Goal: Task Accomplishment & Management: Complete application form

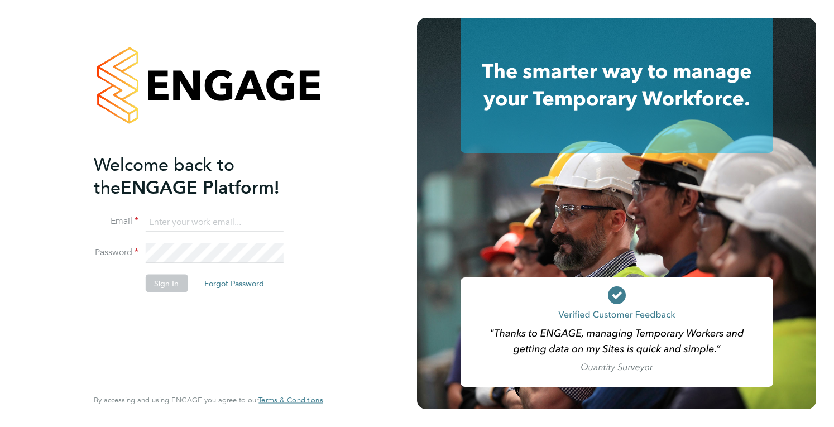
type input "holly@tribuildsolutions.com"
click at [168, 284] on button "Sign In" at bounding box center [166, 283] width 42 height 18
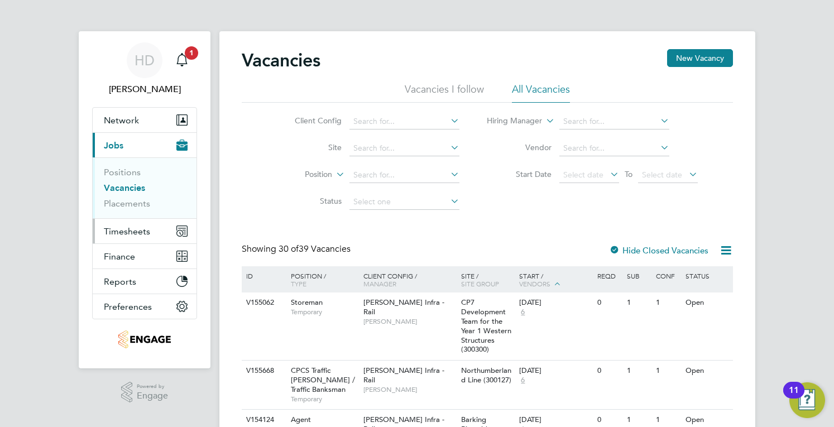
click at [140, 229] on span "Timesheets" at bounding box center [127, 231] width 46 height 11
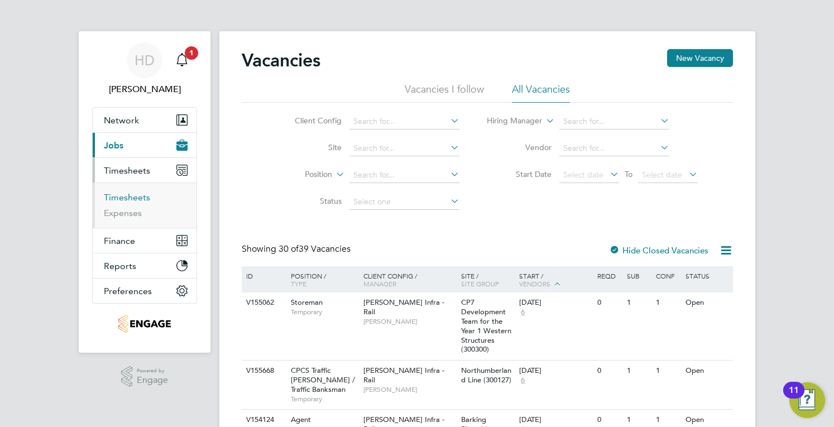
click at [140, 198] on link "Timesheets" at bounding box center [127, 197] width 46 height 11
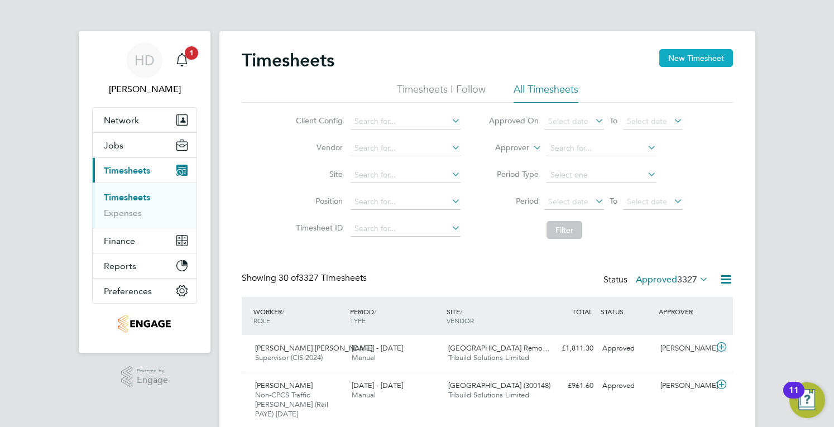
click at [693, 61] on button "New Timesheet" at bounding box center [696, 58] width 74 height 18
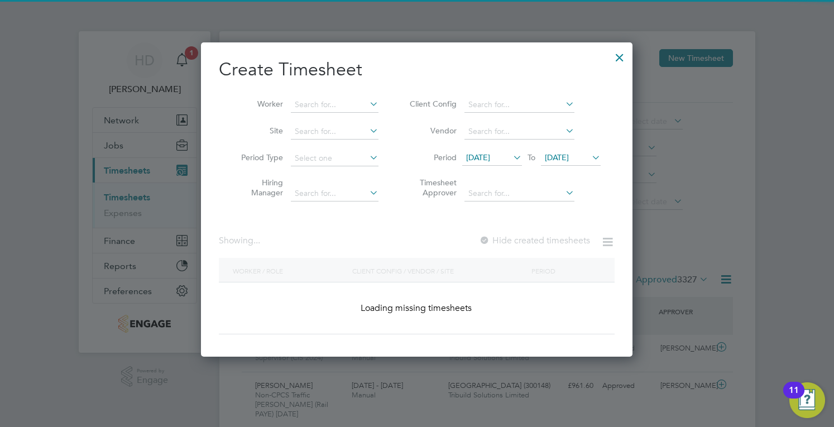
scroll to position [1720, 432]
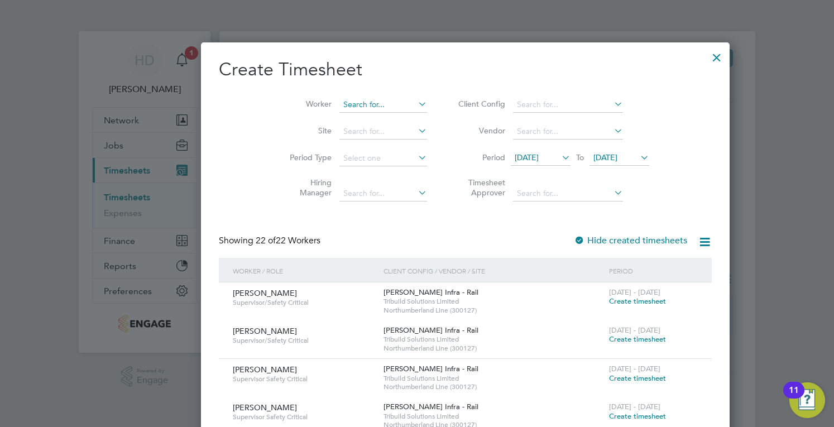
click at [339, 111] on input at bounding box center [383, 105] width 88 height 16
click at [312, 119] on li "[PERSON_NAME] [PERSON_NAME]" at bounding box center [344, 119] width 106 height 15
type input "[PERSON_NAME] Odoputa"
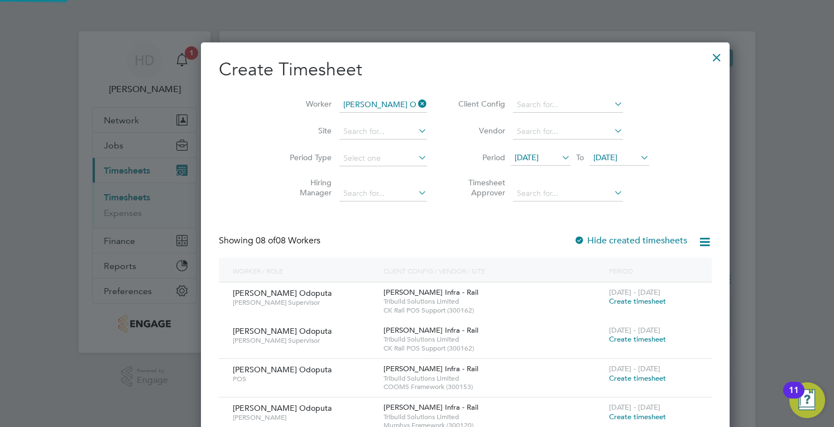
scroll to position [839, 432]
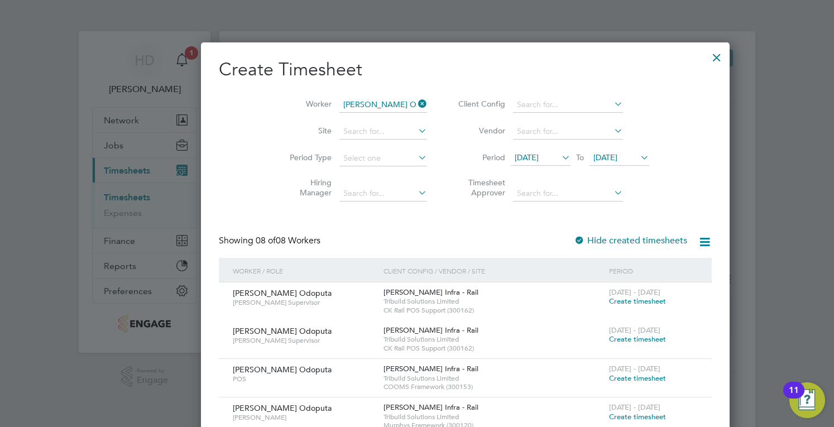
click at [609, 343] on span "Create timesheet" at bounding box center [637, 338] width 57 height 9
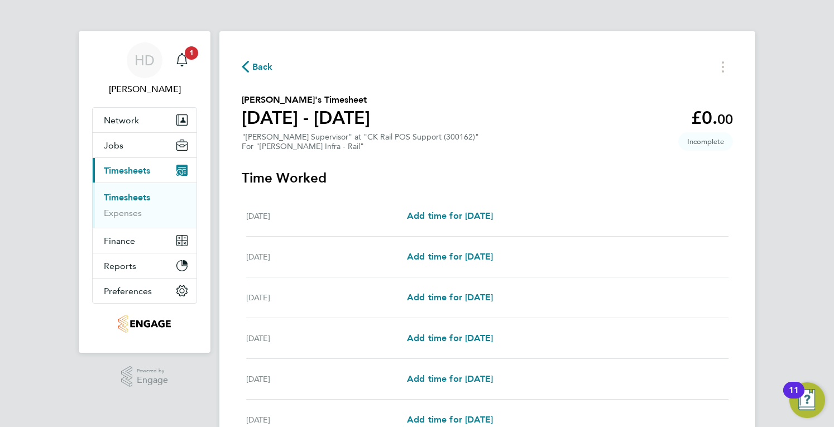
click at [452, 265] on div "[DATE] Add time for [DATE] Add time for [DATE]" at bounding box center [487, 257] width 482 height 41
click at [446, 253] on span "Add time for [DATE]" at bounding box center [450, 256] width 86 height 11
select select "30"
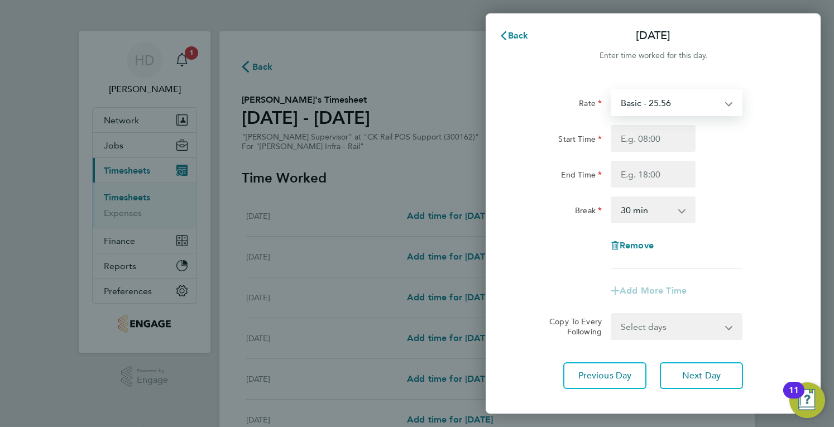
click at [683, 99] on select "Basic - 25.56 bank holiday - 38.36 Mid Week Nights - 29.39 [DATE] - 51.13 Weeke…" at bounding box center [670, 102] width 116 height 25
select select "30"
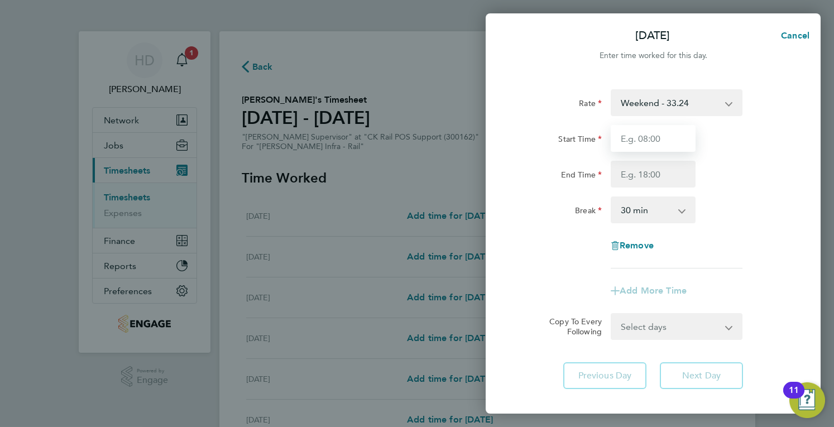
click at [652, 127] on input "Start Time" at bounding box center [653, 138] width 85 height 27
type input "20:00"
click at [654, 178] on input "End Time" at bounding box center [653, 174] width 85 height 27
type input "06:00"
click at [733, 164] on div "End Time 06:00" at bounding box center [653, 174] width 281 height 27
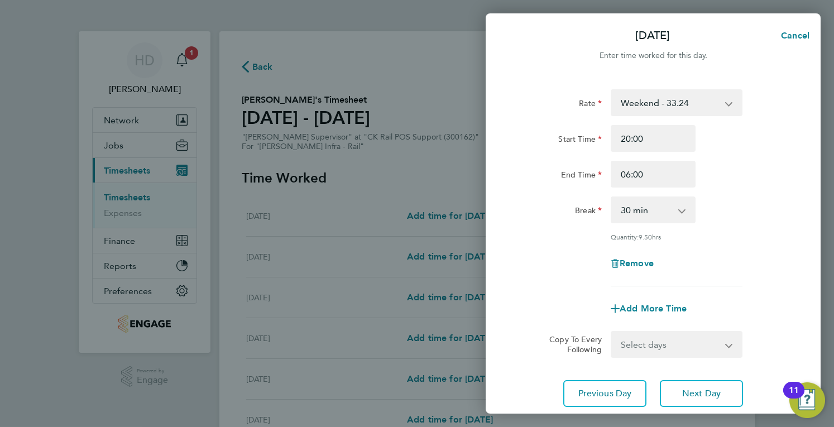
click at [699, 332] on select "Select days Day [DATE] [DATE] [DATE] [DATE] [DATE]" at bounding box center [670, 344] width 117 height 25
select select "FRI"
click at [612, 332] on select "Select days Day [DATE] [DATE] [DATE] [DATE] [DATE]" at bounding box center [670, 344] width 117 height 25
